Goal: Information Seeking & Learning: Understand process/instructions

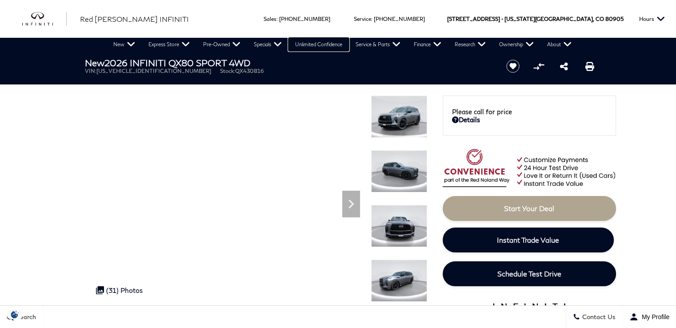
click at [335, 43] on link "Unlimited Confidence" at bounding box center [318, 44] width 60 height 13
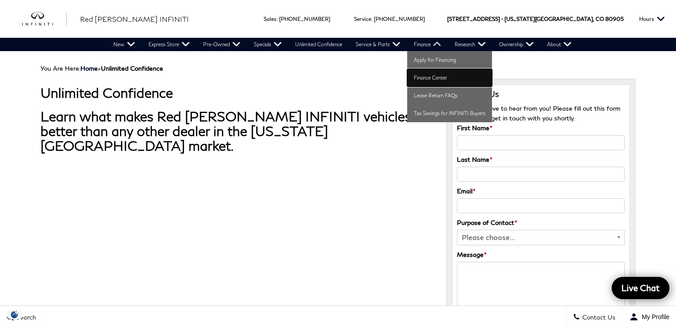
click at [425, 77] on link "Finance Center" at bounding box center [449, 78] width 85 height 18
